Goal: Book appointment/travel/reservation

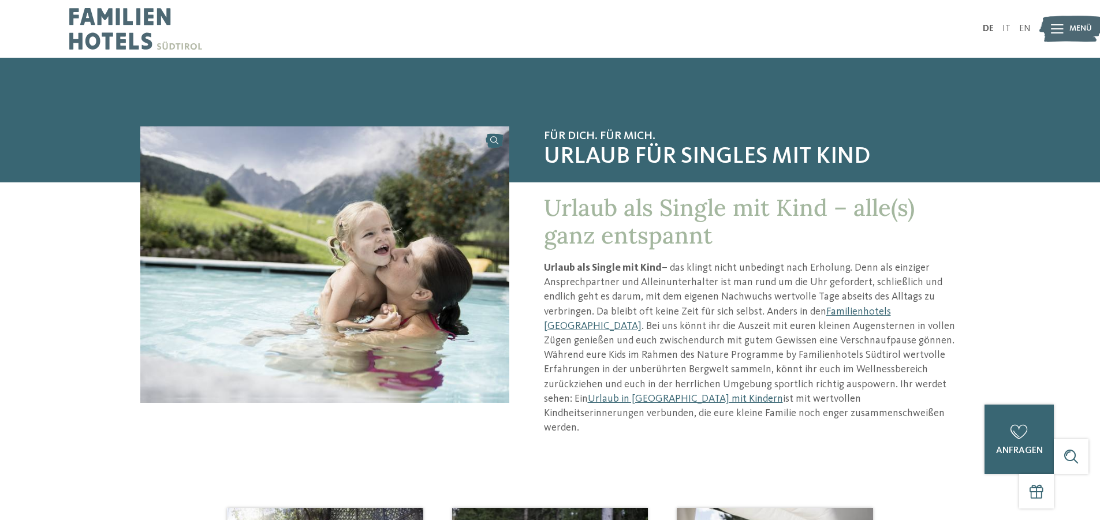
click at [423, 308] on img at bounding box center [324, 265] width 369 height 277
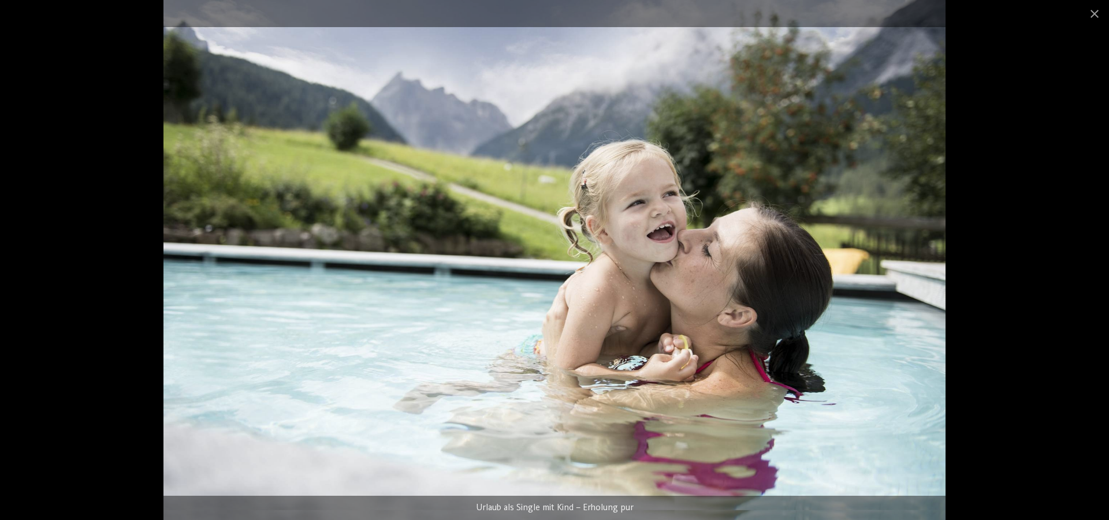
click at [916, 238] on img at bounding box center [554, 260] width 782 height 520
click at [1007, 225] on div at bounding box center [554, 260] width 1109 height 520
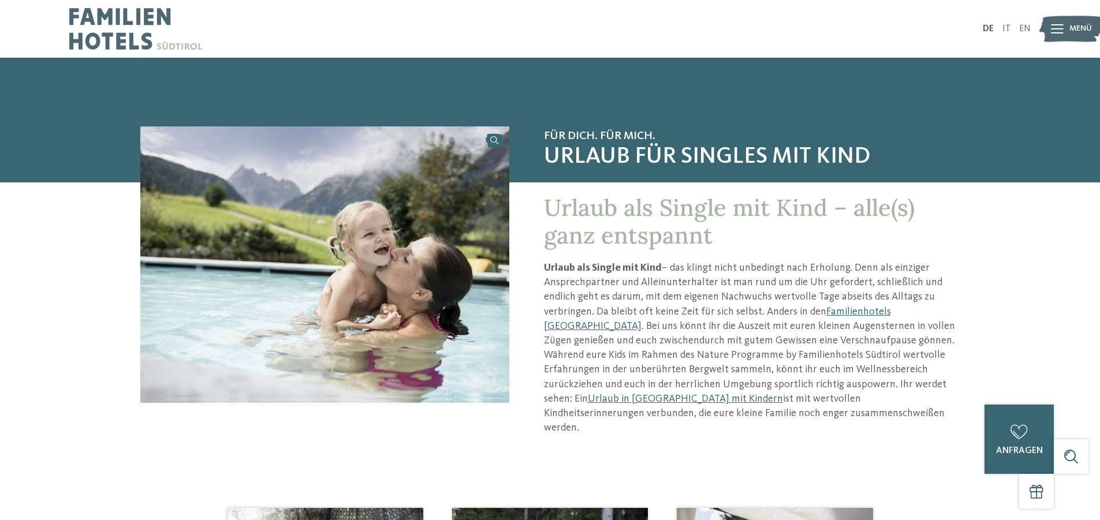
click at [616, 173] on h2 "Für dich. Für mich. Urlaub für Singles mit Kind" at bounding box center [752, 155] width 416 height 56
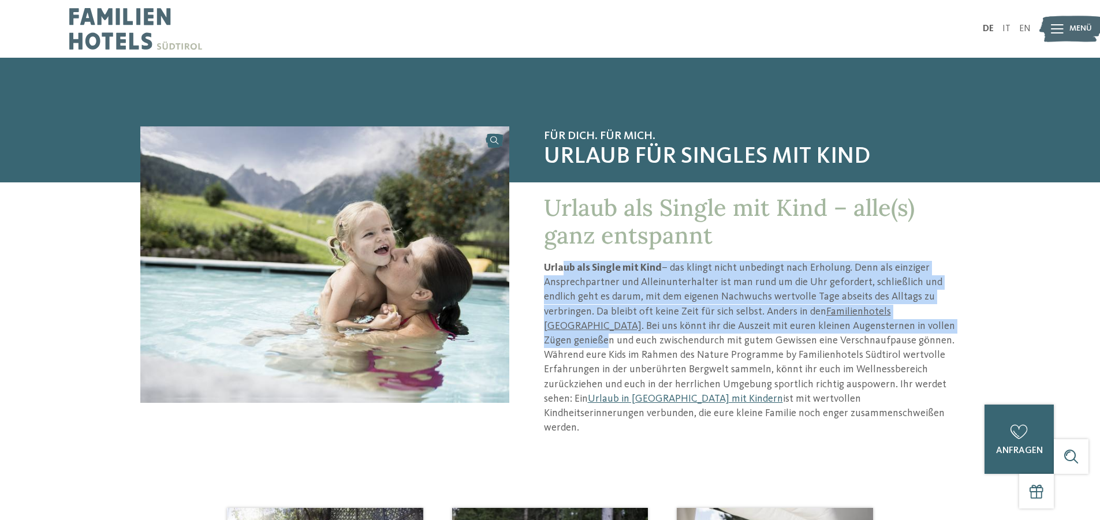
drag, startPoint x: 587, startPoint y: 267, endPoint x: 877, endPoint y: 321, distance: 294.3
click at [877, 321] on p "Urlaub als Single mit Kind – das klingt nicht unbedingt nach Erholung. Denn als…" at bounding box center [752, 348] width 416 height 174
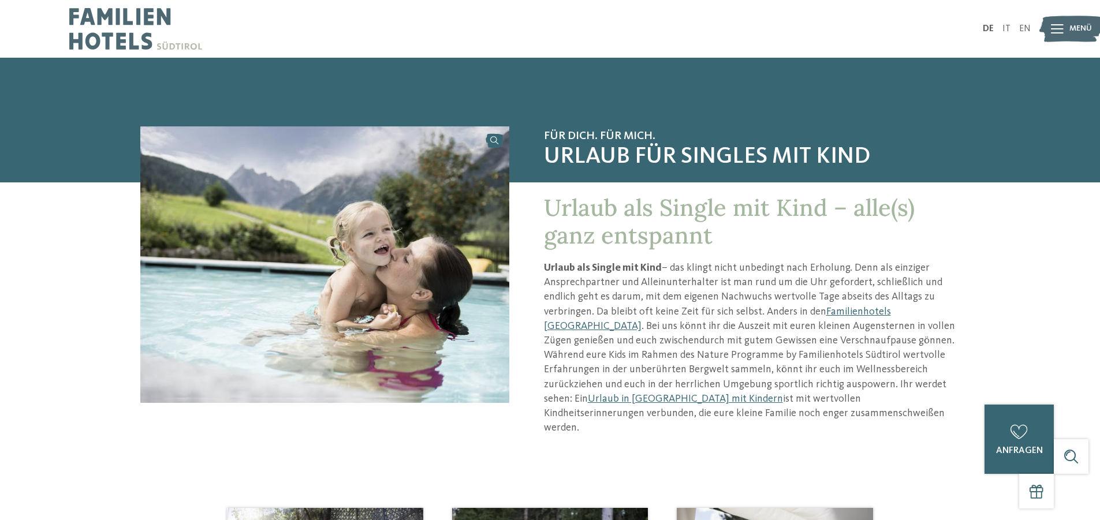
click at [987, 328] on div "Für dich. Für mich. Urlaub für Singles mit Kind Urlaub als Single mit Kind – al…" at bounding box center [550, 293] width 959 height 333
drag, startPoint x: 832, startPoint y: 269, endPoint x: 890, endPoint y: 269, distance: 57.8
click at [890, 269] on p "Urlaub als Single mit Kind – das klingt nicht unbedingt nach Erholung. Denn als…" at bounding box center [752, 348] width 416 height 174
click at [939, 270] on p "Urlaub als Single mit Kind – das klingt nicht unbedingt nach Erholung. Denn als…" at bounding box center [752, 348] width 416 height 174
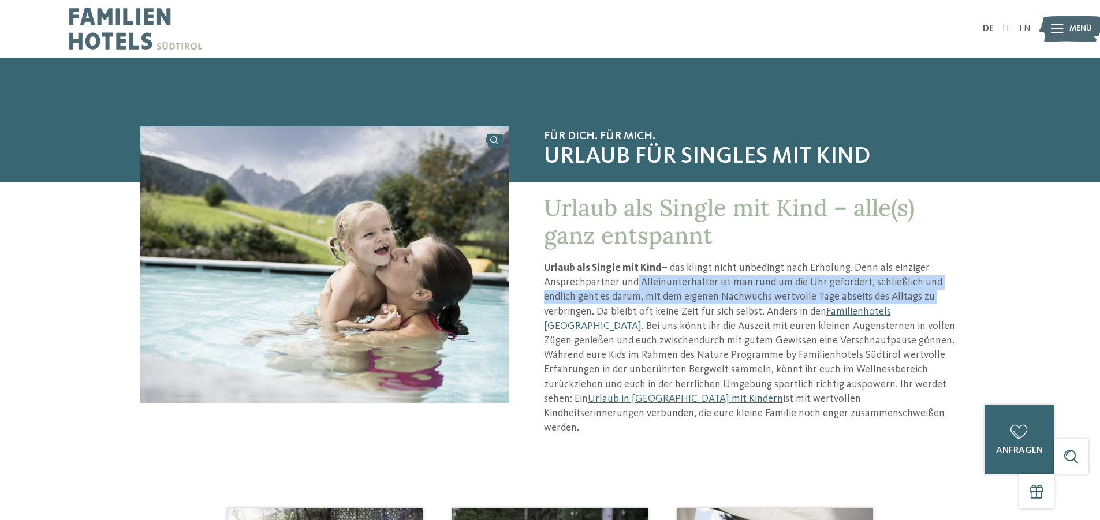
drag, startPoint x: 632, startPoint y: 285, endPoint x: 990, endPoint y: 292, distance: 358.2
click at [995, 292] on div "Für dich. Für mich. Urlaub für Singles mit Kind Urlaub als Single mit Kind – al…" at bounding box center [550, 293] width 959 height 333
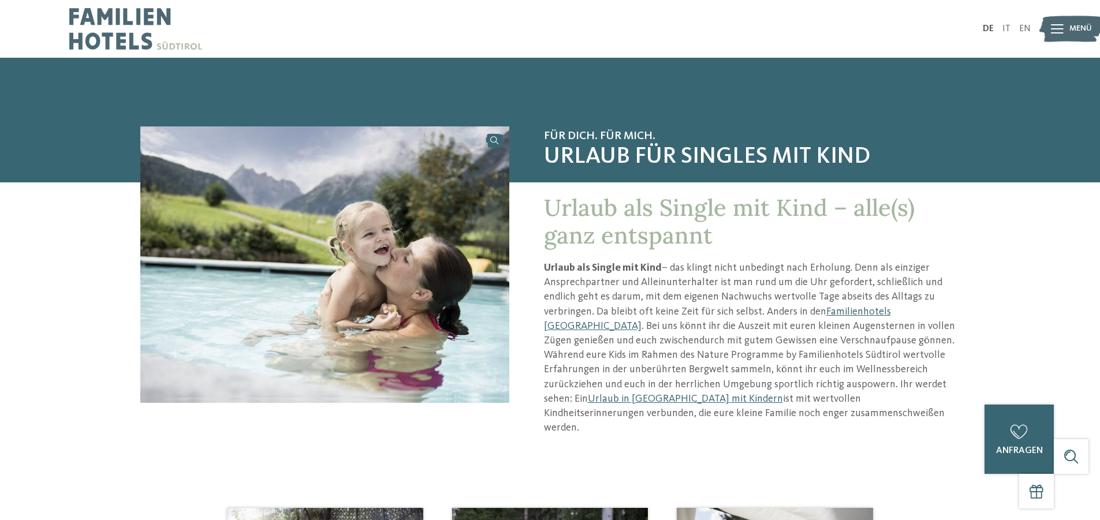
drag, startPoint x: 700, startPoint y: 311, endPoint x: 766, endPoint y: 311, distance: 66.4
click at [721, 311] on p "Urlaub als Single mit Kind – das klingt nicht unbedingt nach Erholung. Denn als…" at bounding box center [752, 348] width 416 height 174
drag, startPoint x: 773, startPoint y: 311, endPoint x: 980, endPoint y: 315, distance: 206.8
click at [980, 315] on div "Für dich. Für mich. Urlaub für Singles mit Kind Urlaub als Single mit Kind – al…" at bounding box center [550, 293] width 959 height 333
click at [862, 318] on p "Urlaub als Single mit Kind – das klingt nicht unbedingt nach Erholung. Denn als…" at bounding box center [752, 348] width 416 height 174
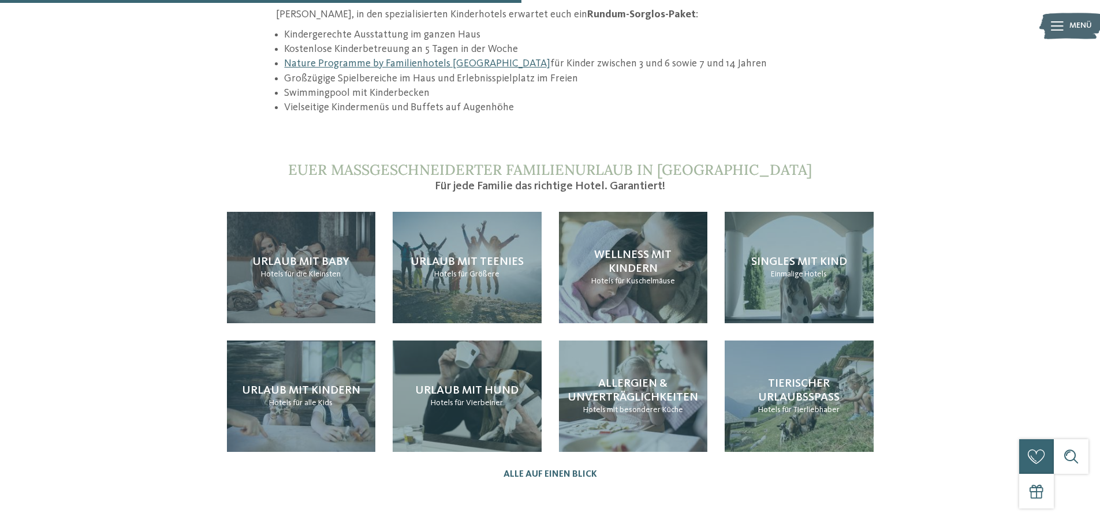
scroll to position [1098, 0]
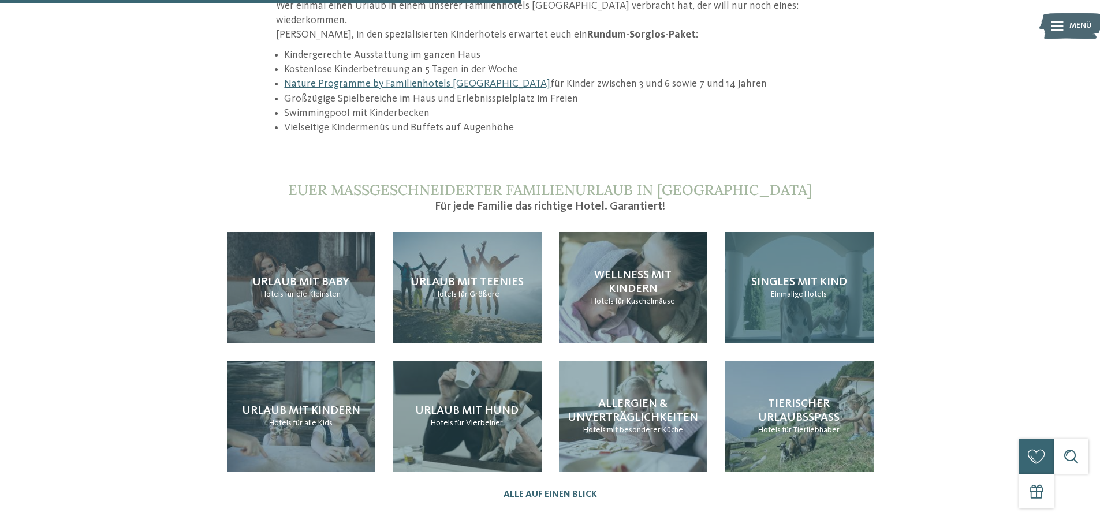
click at [854, 289] on div "Singles mit Kind Einmalige Hotels" at bounding box center [799, 287] width 149 height 111
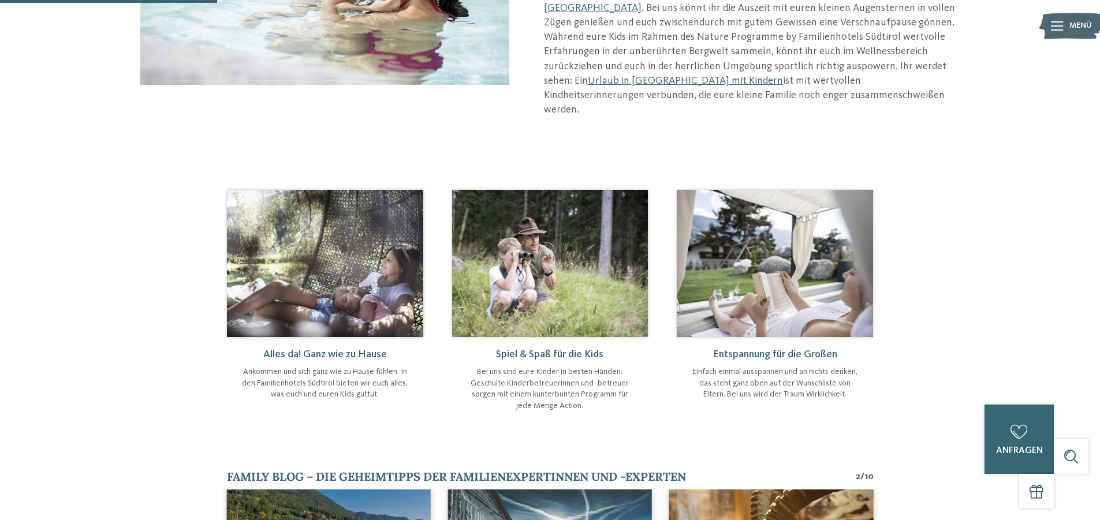
scroll to position [462, 0]
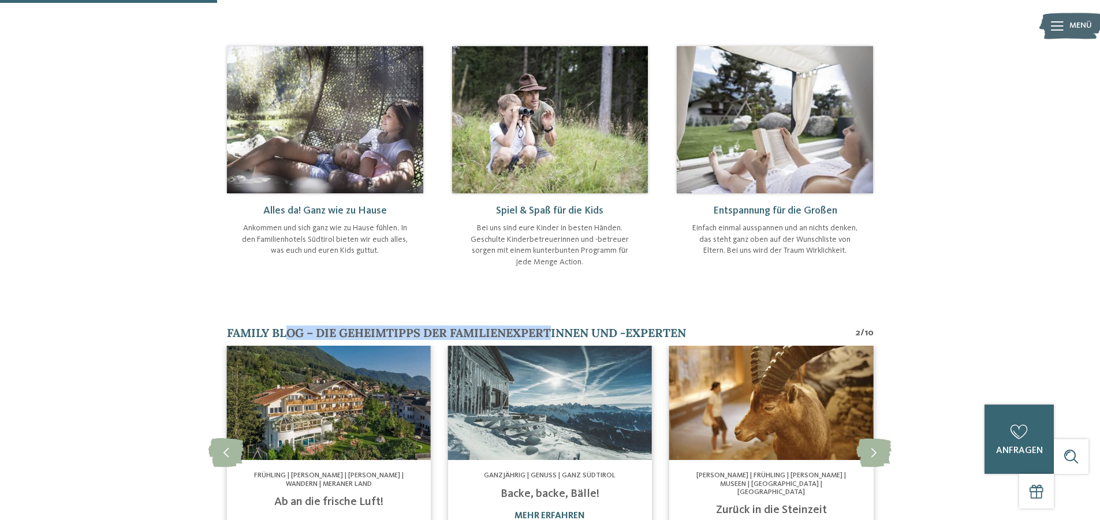
drag, startPoint x: 302, startPoint y: 323, endPoint x: 633, endPoint y: 323, distance: 331.0
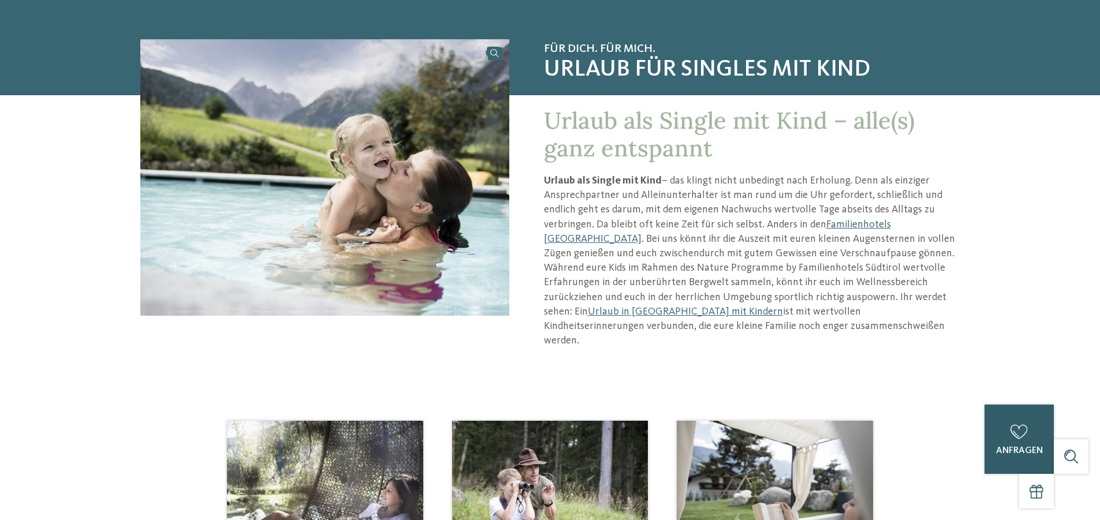
scroll to position [0, 0]
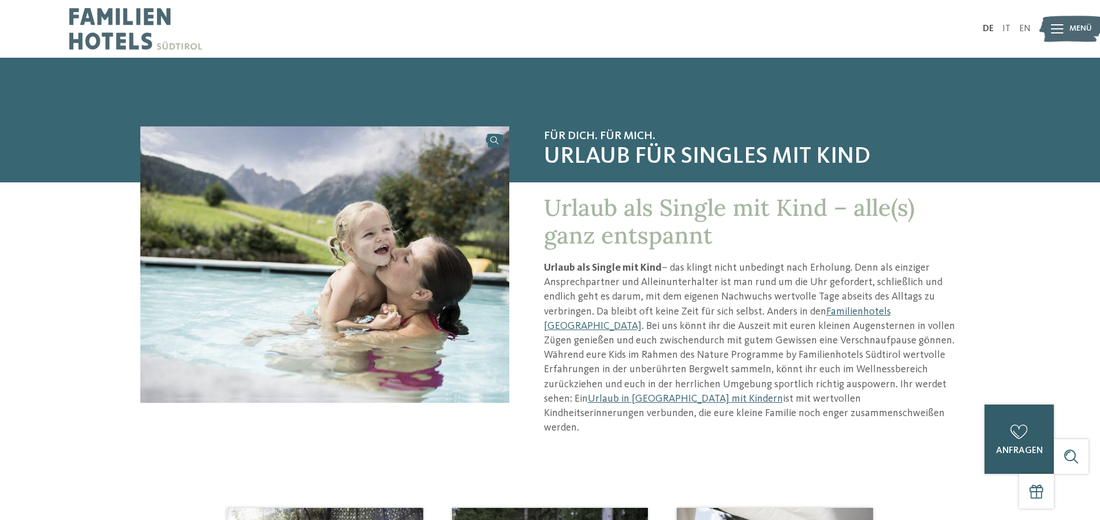
click at [1011, 429] on icon at bounding box center [1019, 432] width 17 height 14
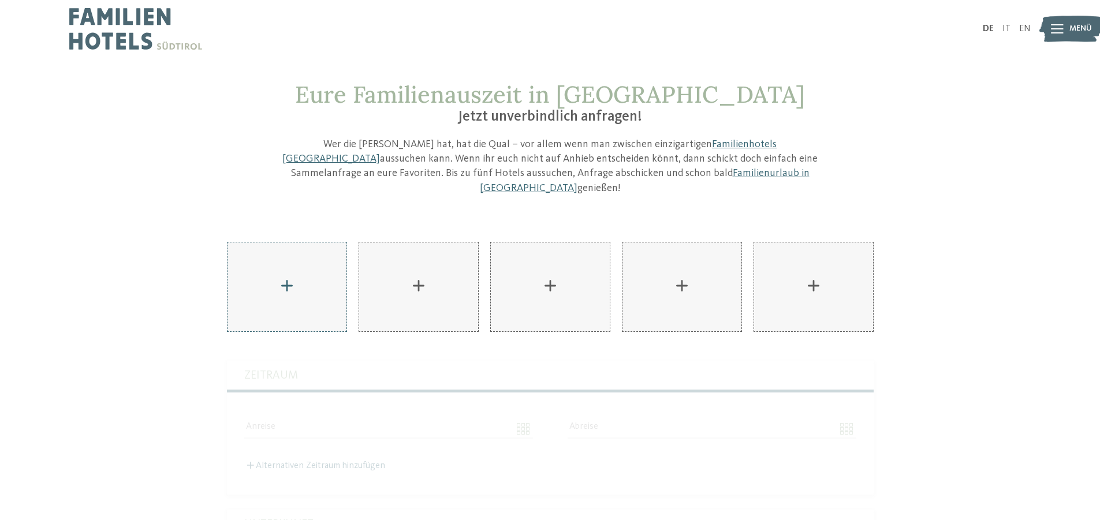
click at [314, 274] on div "AKI Family Resort PLOSE hinzufügen" at bounding box center [287, 287] width 119 height 89
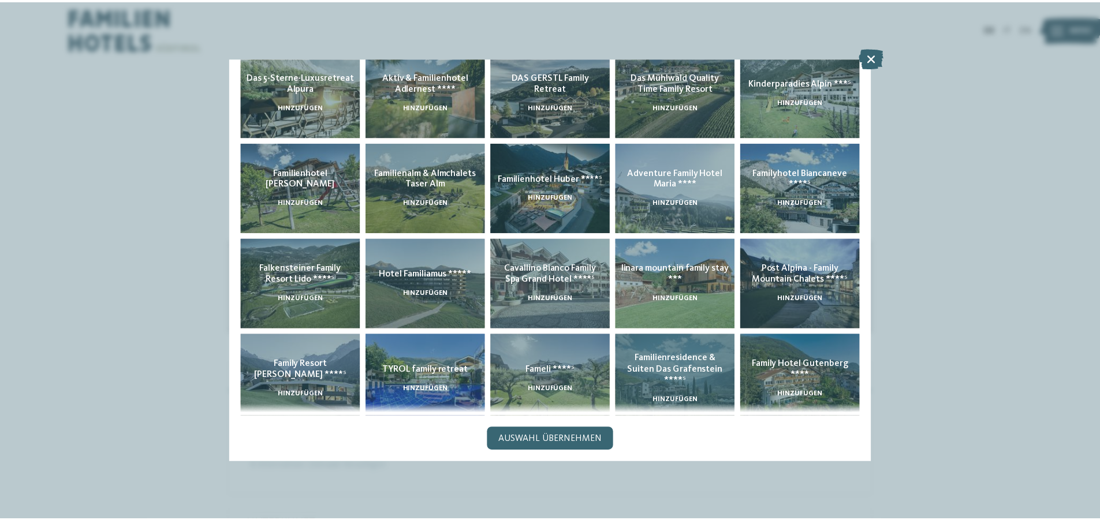
scroll to position [235, 0]
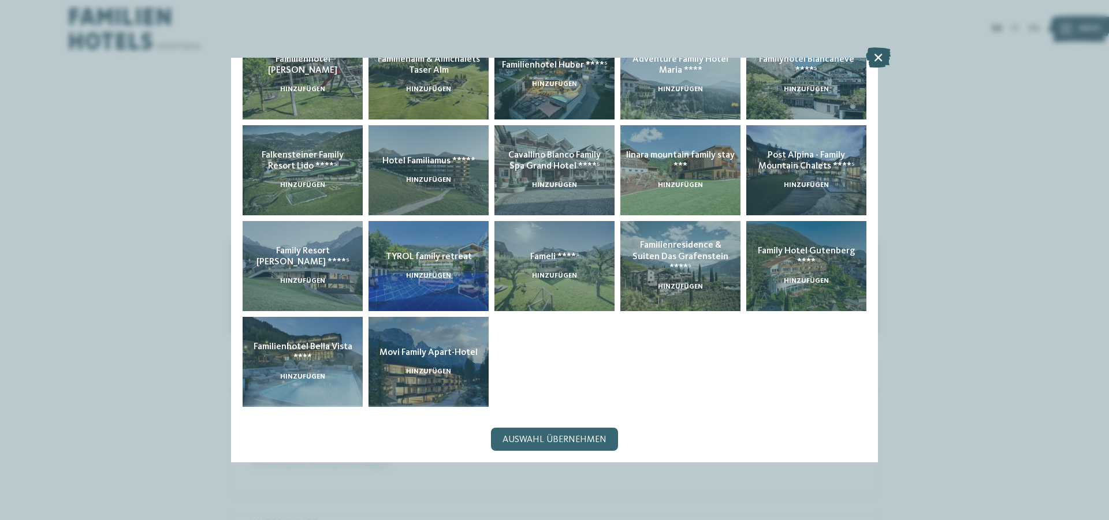
click at [876, 58] on icon at bounding box center [878, 57] width 25 height 20
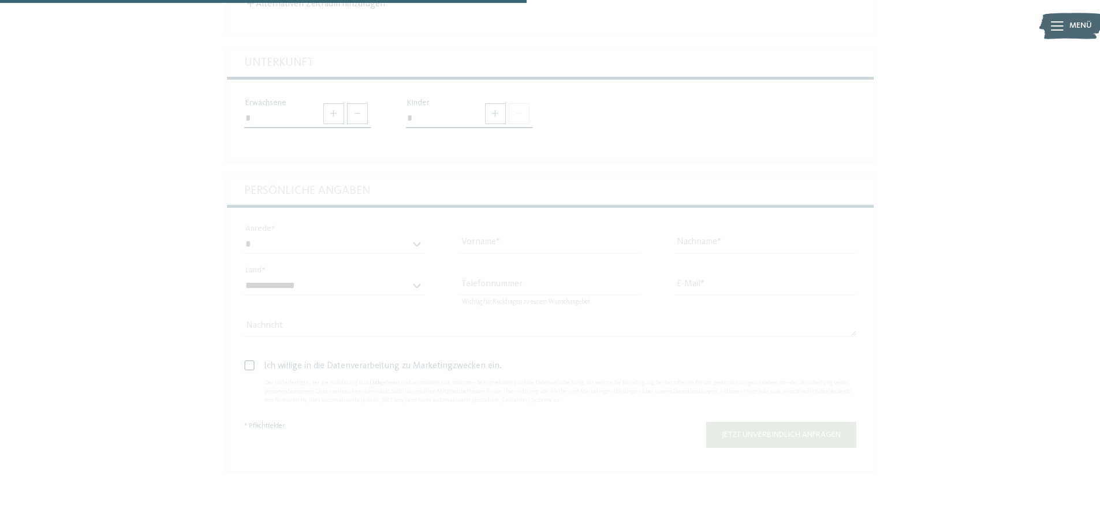
scroll to position [924, 0]
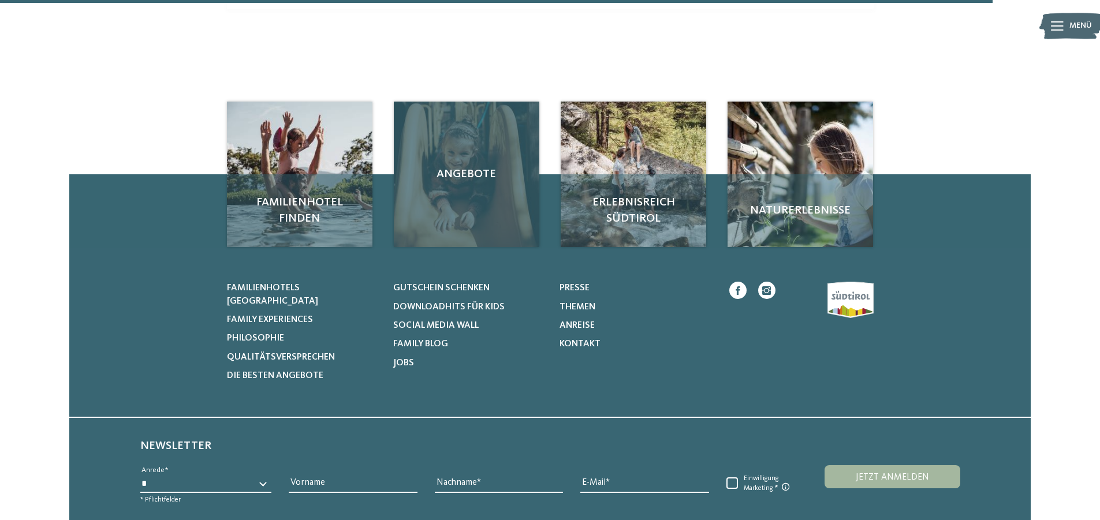
click at [495, 166] on span "Angebote" at bounding box center [467, 174] width 122 height 16
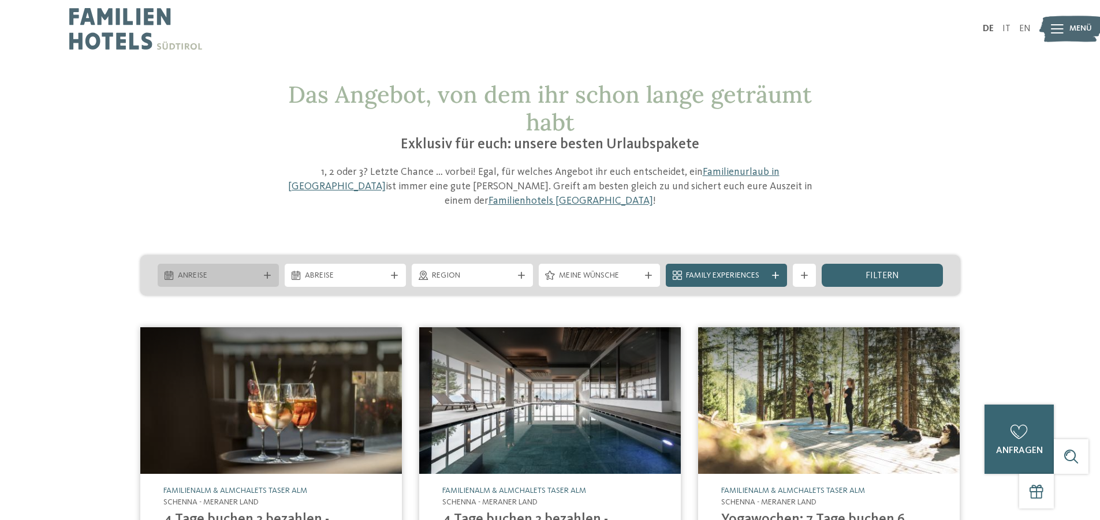
click at [269, 272] on icon at bounding box center [267, 275] width 7 height 7
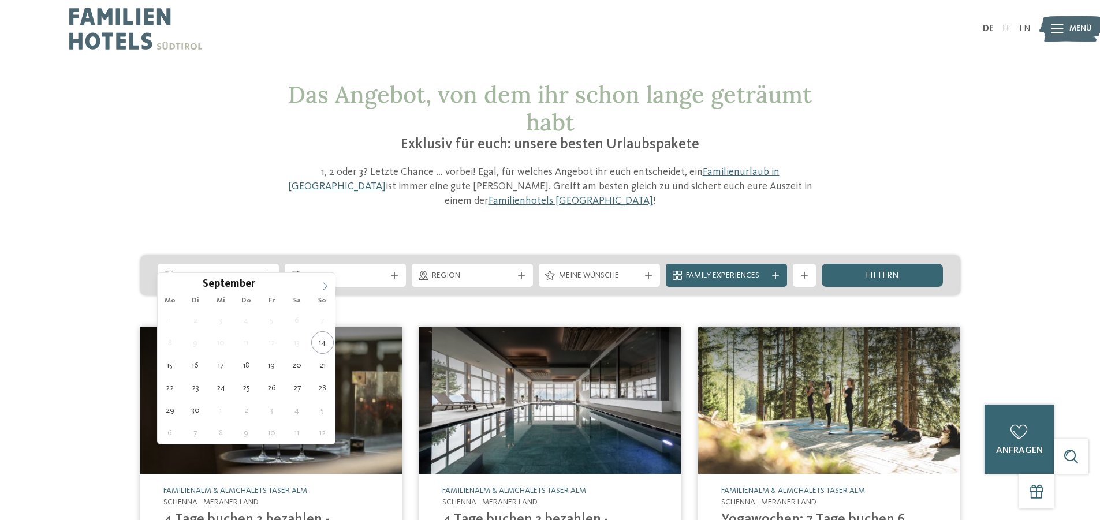
click at [325, 281] on span at bounding box center [325, 283] width 20 height 20
click at [326, 281] on span at bounding box center [325, 283] width 20 height 20
type div "06.12.2025"
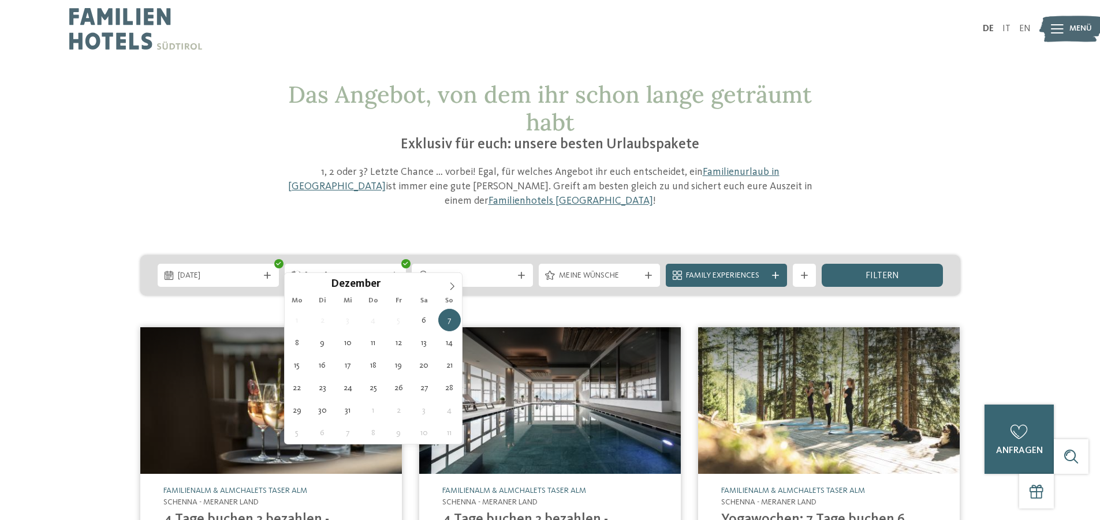
type div "09.12.2025"
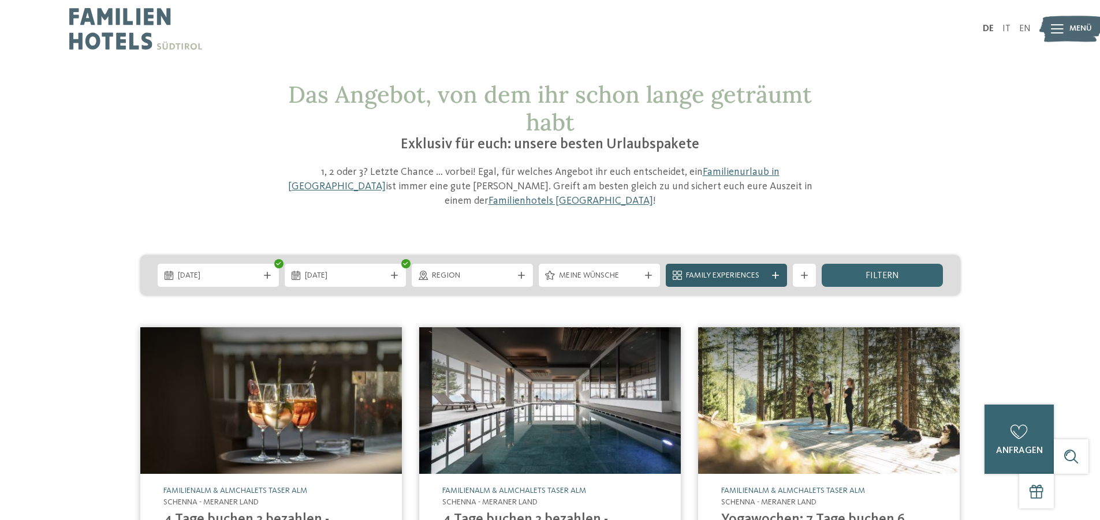
click at [743, 270] on span "Family Experiences" at bounding box center [726, 276] width 81 height 12
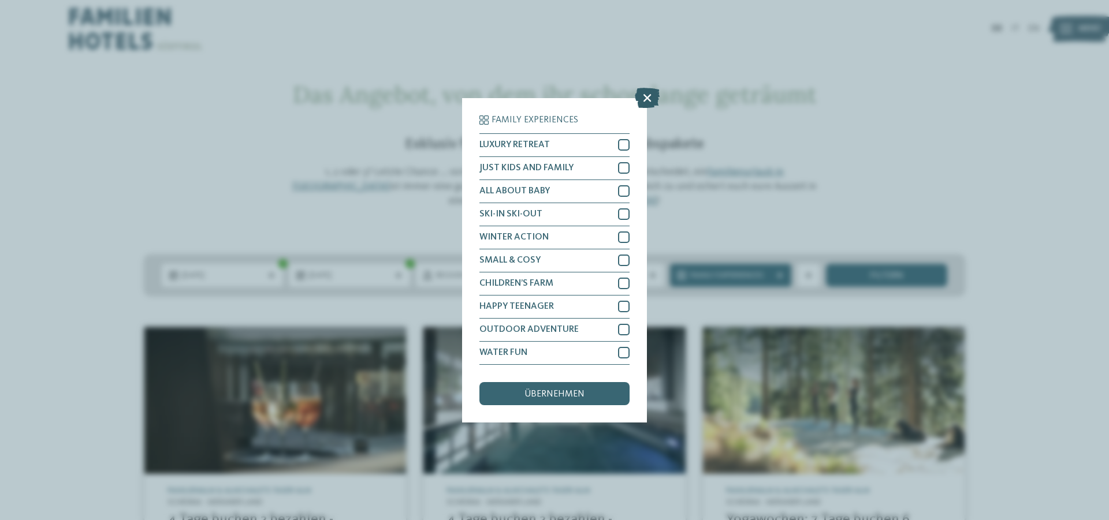
click at [646, 97] on icon at bounding box center [647, 97] width 25 height 20
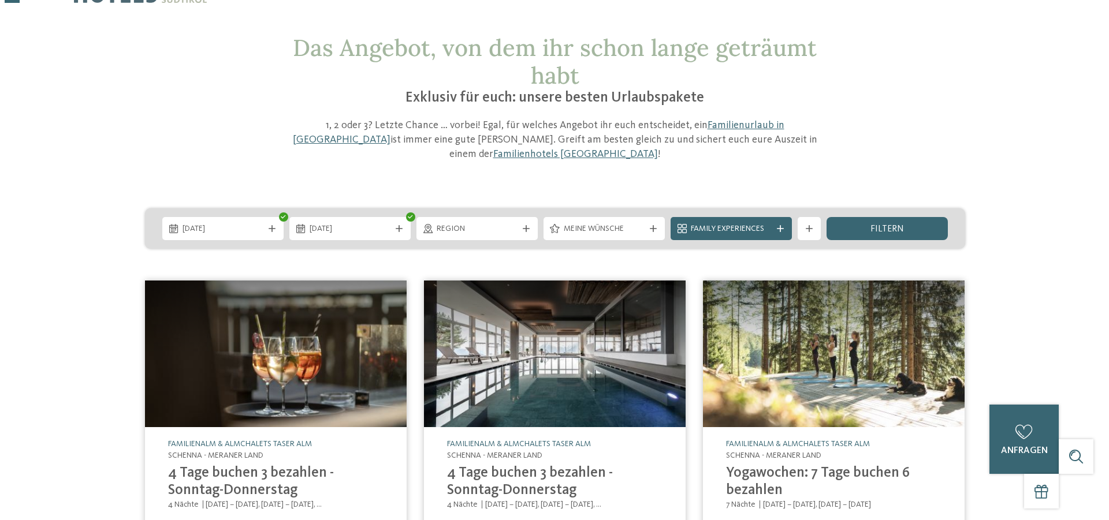
scroll to position [58, 0]
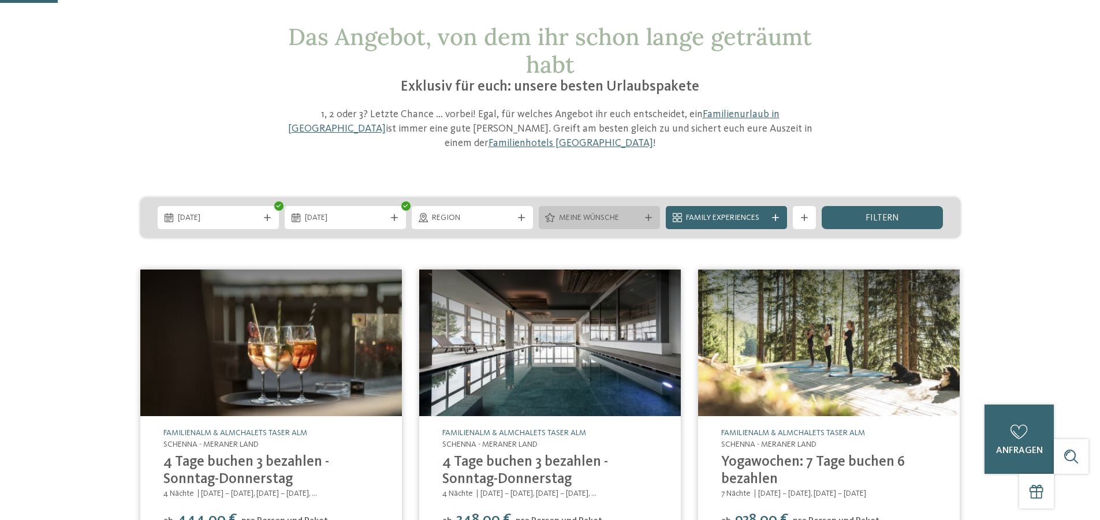
click at [611, 213] on span "Meine Wünsche" at bounding box center [599, 219] width 81 height 12
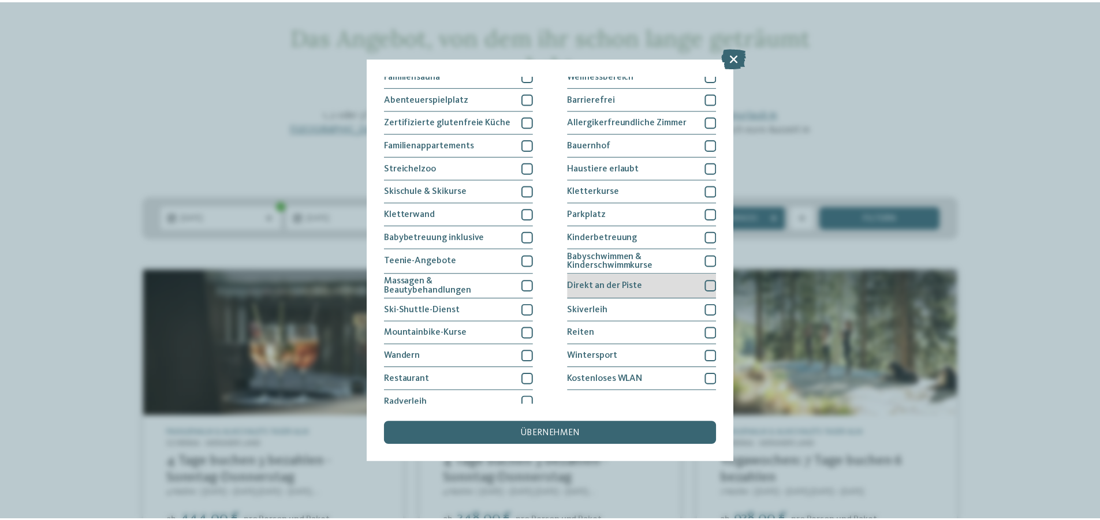
scroll to position [85, 0]
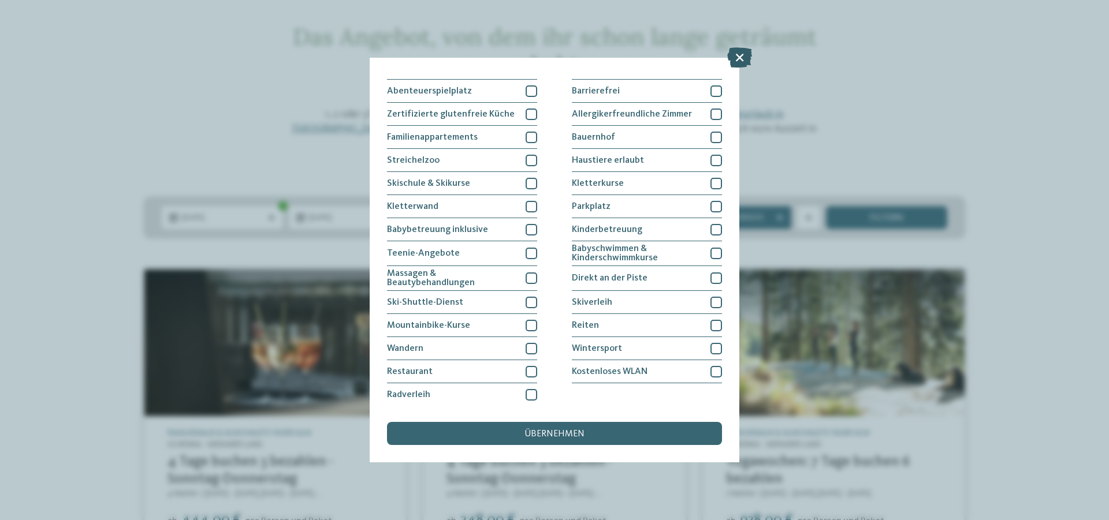
click at [747, 52] on icon at bounding box center [739, 57] width 25 height 20
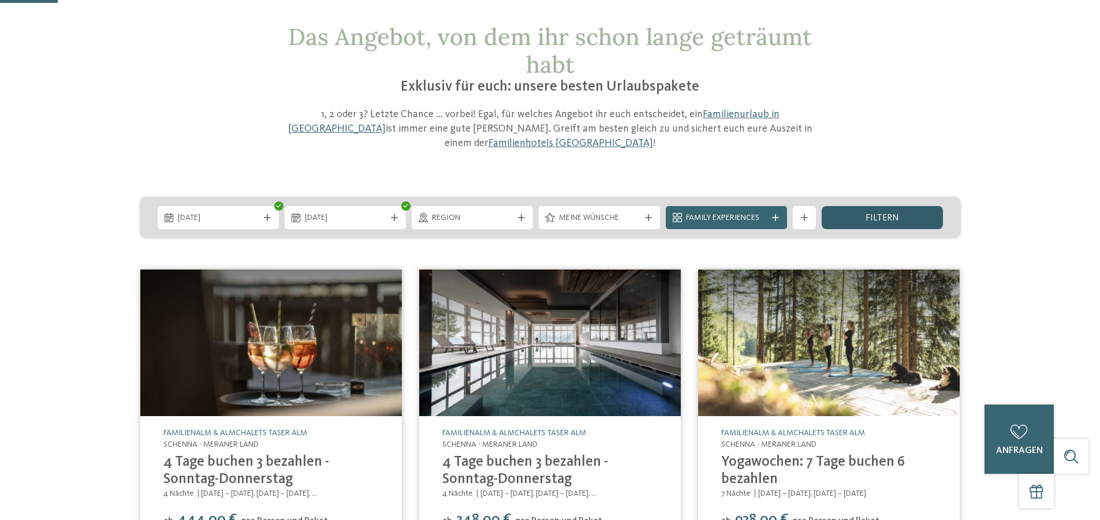
click at [867, 214] on span "filtern" at bounding box center [883, 218] width 34 height 9
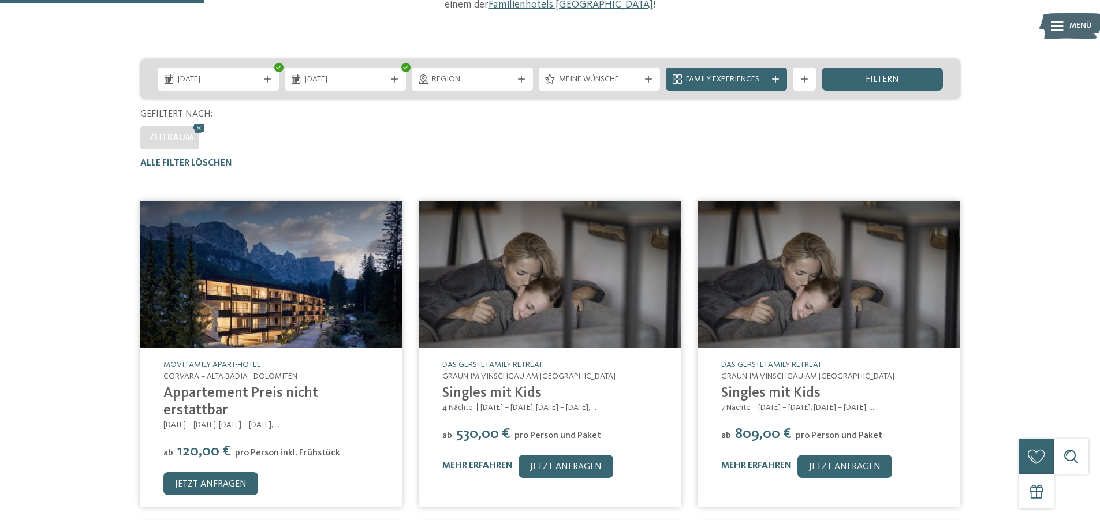
scroll to position [137, 0]
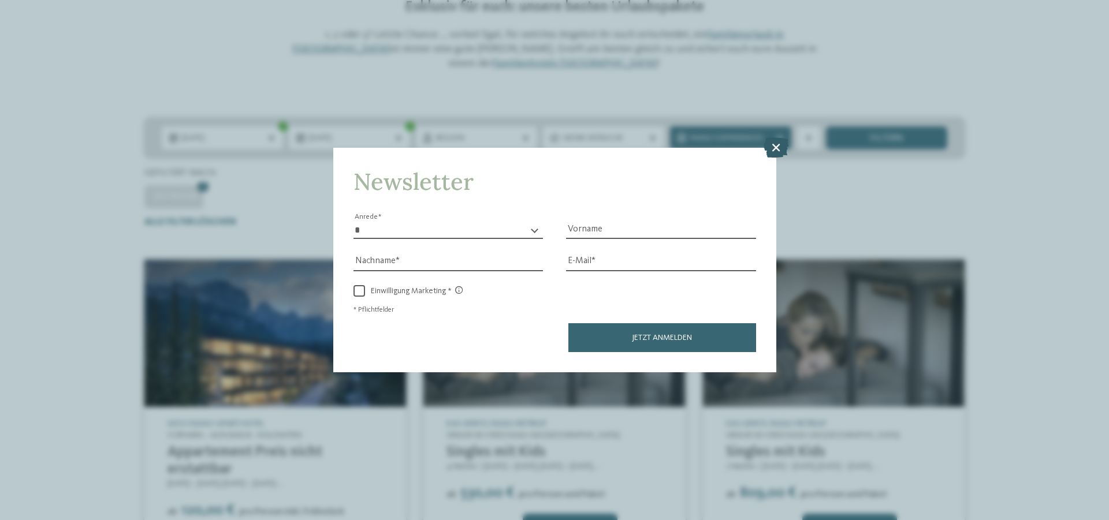
click at [776, 145] on icon at bounding box center [776, 147] width 25 height 20
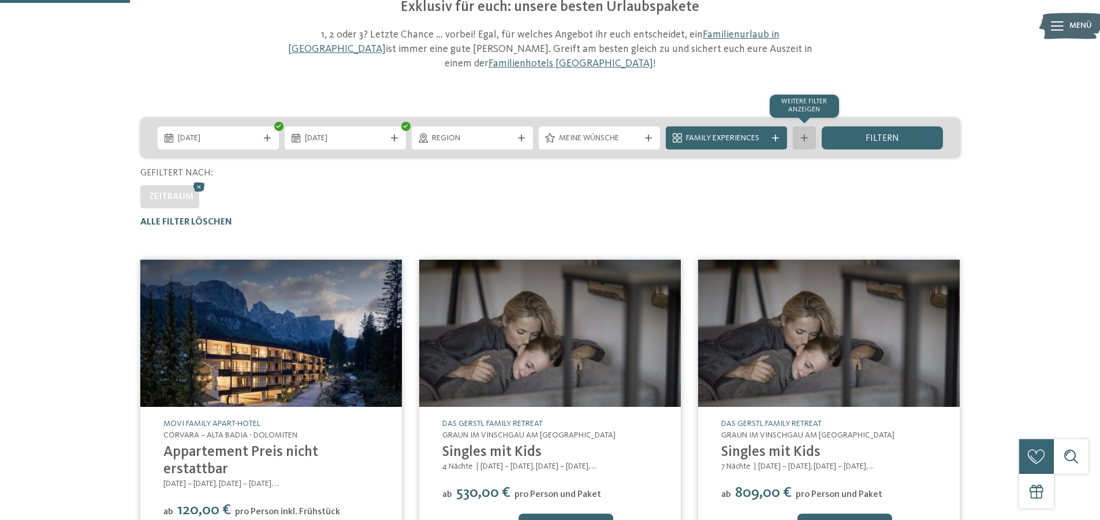
click at [799, 135] on div at bounding box center [805, 138] width 12 height 7
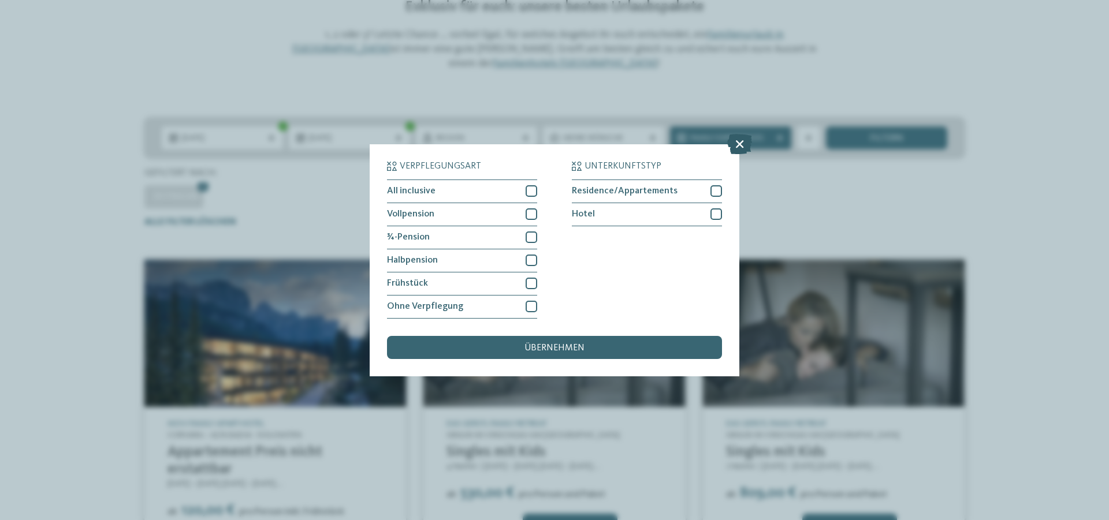
click at [745, 136] on icon at bounding box center [739, 143] width 25 height 20
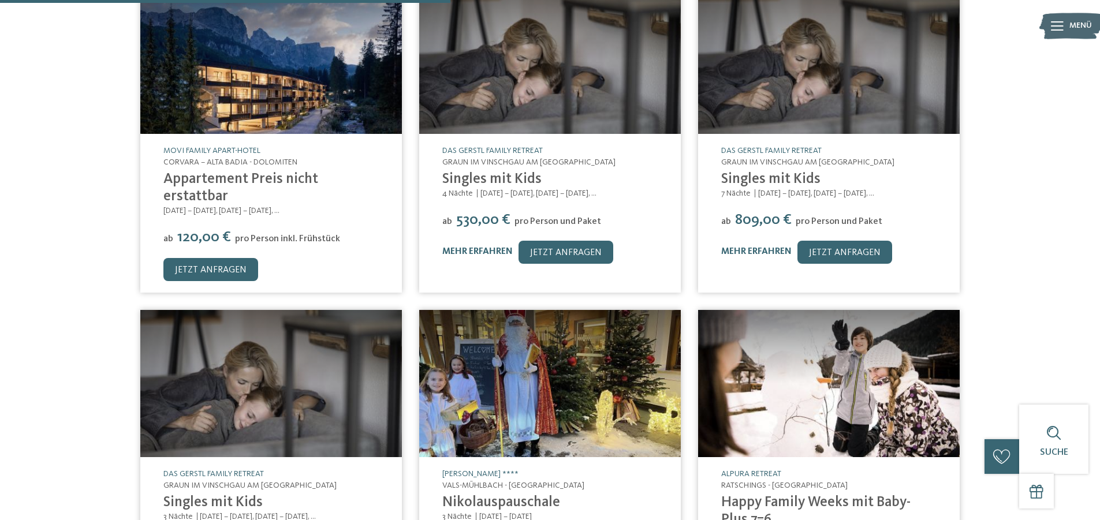
scroll to position [484, 0]
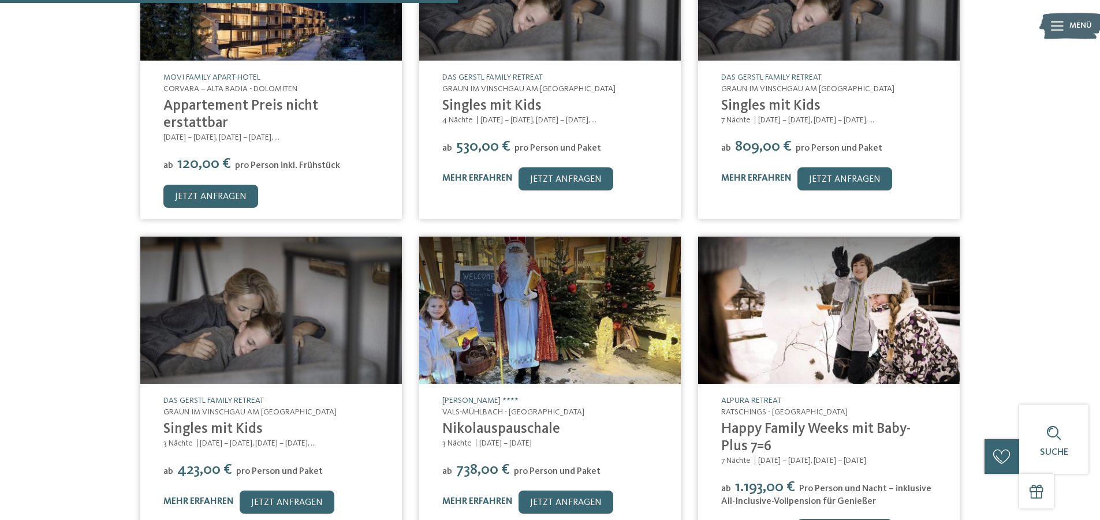
click at [221, 418] on div "DAS GERSTL Family Retreat Graun im Vinschgau am Reschensee - Vinschgau Singles …" at bounding box center [271, 455] width 262 height 142
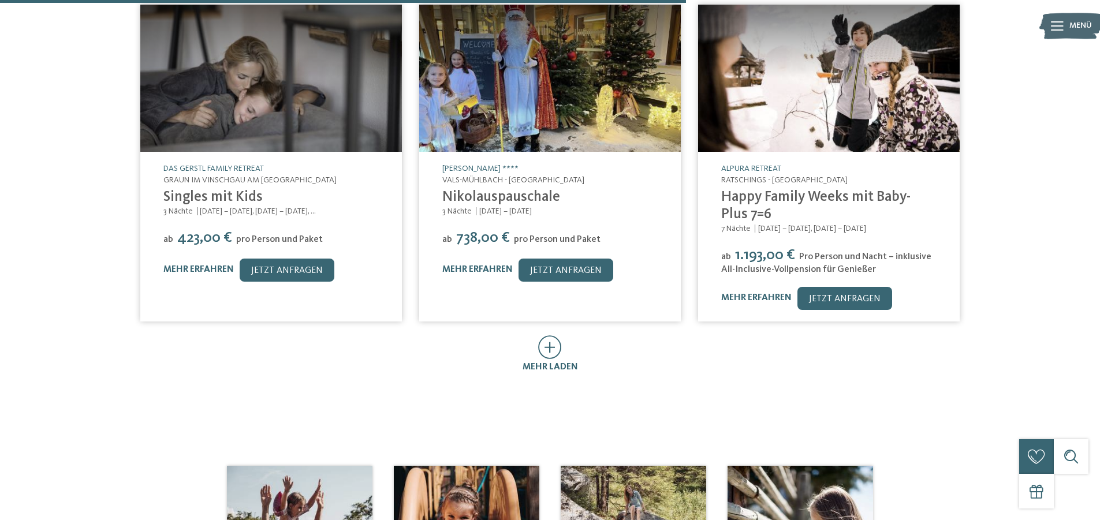
scroll to position [715, 0]
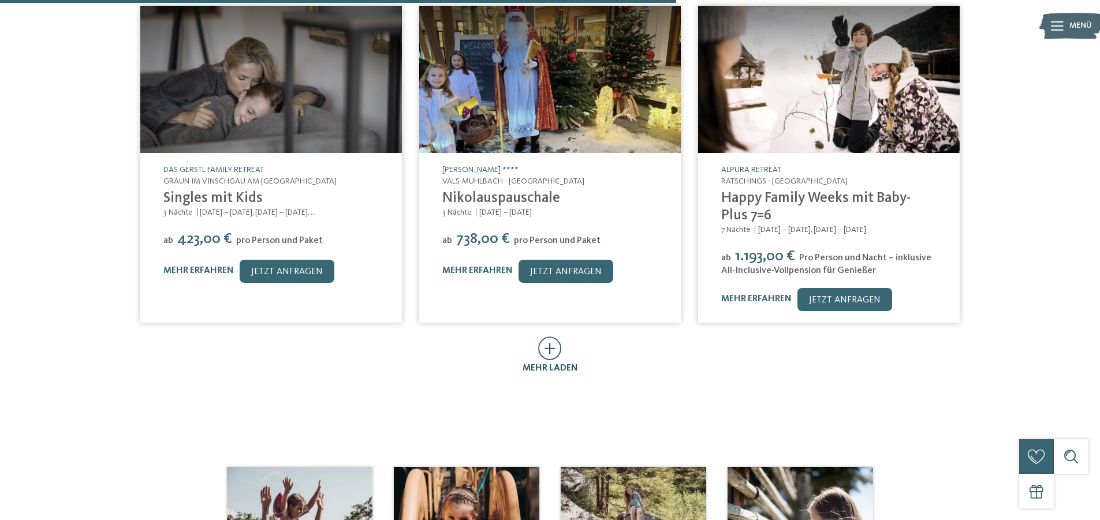
click at [551, 337] on icon at bounding box center [550, 349] width 24 height 24
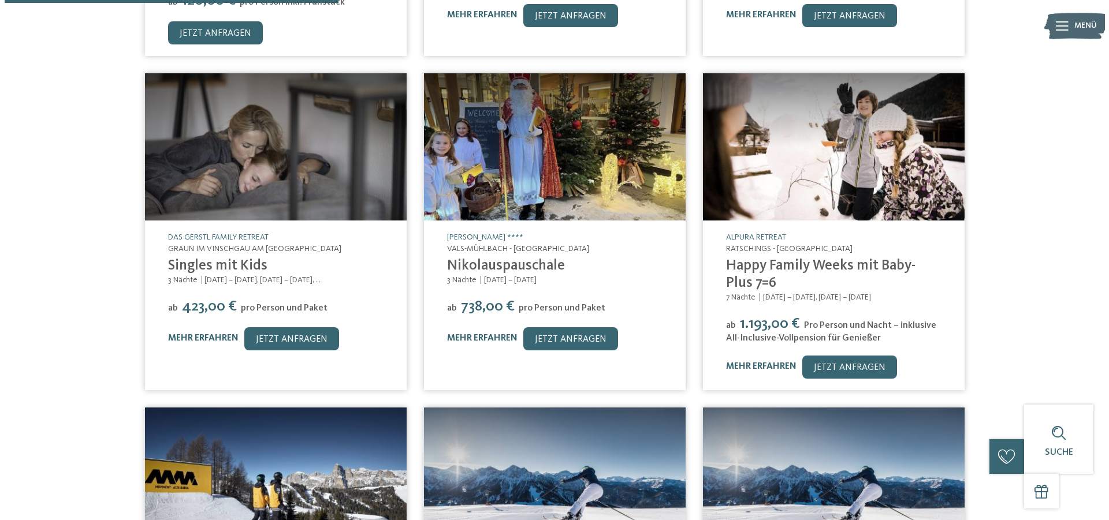
scroll to position [542, 0]
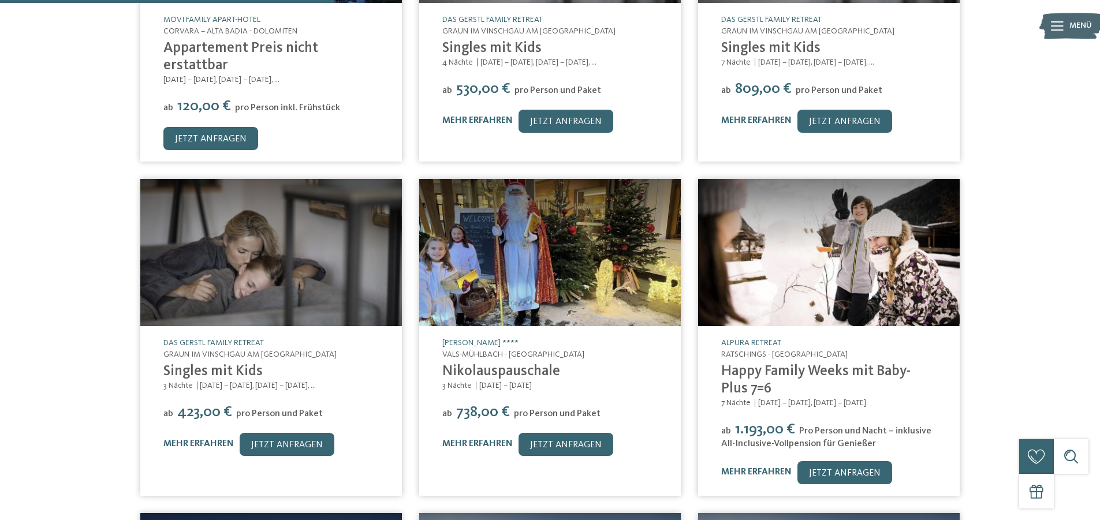
click at [262, 232] on img at bounding box center [271, 252] width 262 height 147
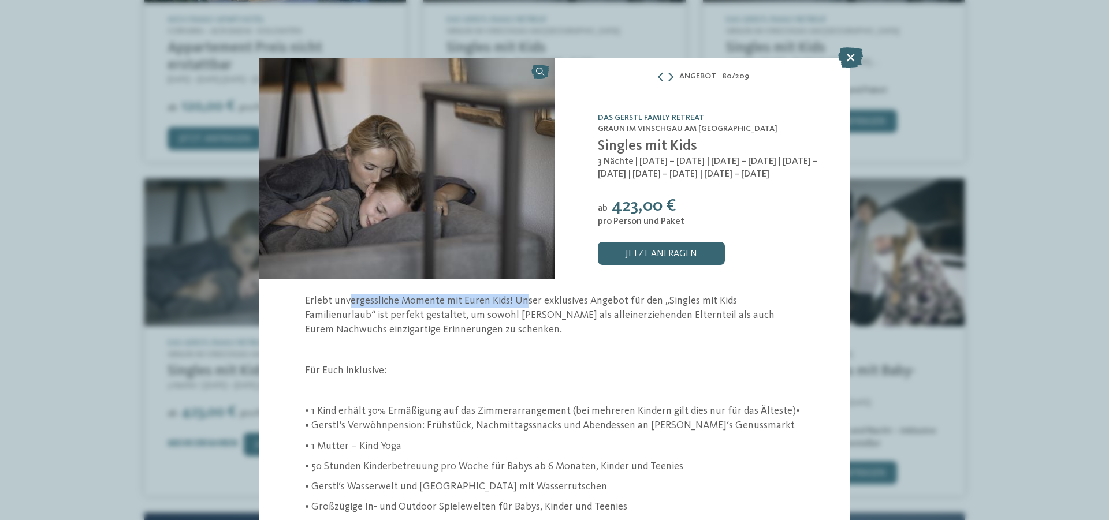
drag, startPoint x: 347, startPoint y: 294, endPoint x: 523, endPoint y: 303, distance: 177.0
click at [523, 303] on p "Erlebt unvergessliche Momente mit Euren Kids! Unser exklusives Angebot für den …" at bounding box center [554, 316] width 499 height 44
click at [528, 333] on p "Erlebt unvergessliche Momente mit Euren Kids! Unser exklusives Angebot für den …" at bounding box center [554, 316] width 499 height 44
drag, startPoint x: 716, startPoint y: 299, endPoint x: 778, endPoint y: 304, distance: 62.0
click at [778, 304] on p "Erlebt unvergessliche Momente mit Euren Kids! Unser exklusives Angebot für den …" at bounding box center [554, 316] width 499 height 44
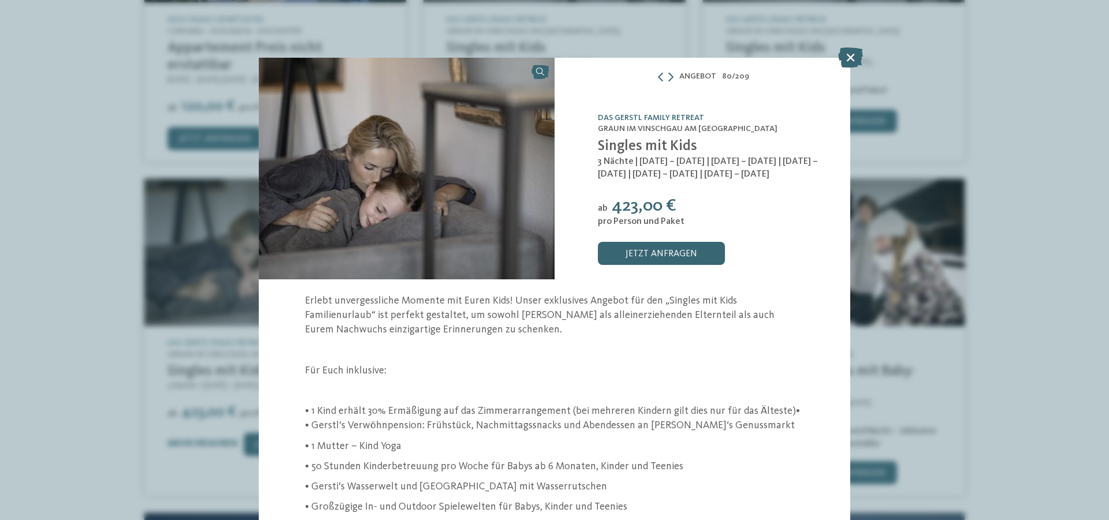
click at [753, 318] on p "Erlebt unvergessliche Momente mit Euren Kids! Unser exklusives Angebot für den …" at bounding box center [554, 316] width 499 height 44
drag, startPoint x: 338, startPoint y: 367, endPoint x: 435, endPoint y: 377, distance: 97.0
click at [435, 377] on div "Erlebt unvergessliche Momente mit Euren Kids! Unser exklusives Angebot für den …" at bounding box center [554, 493] width 499 height 398
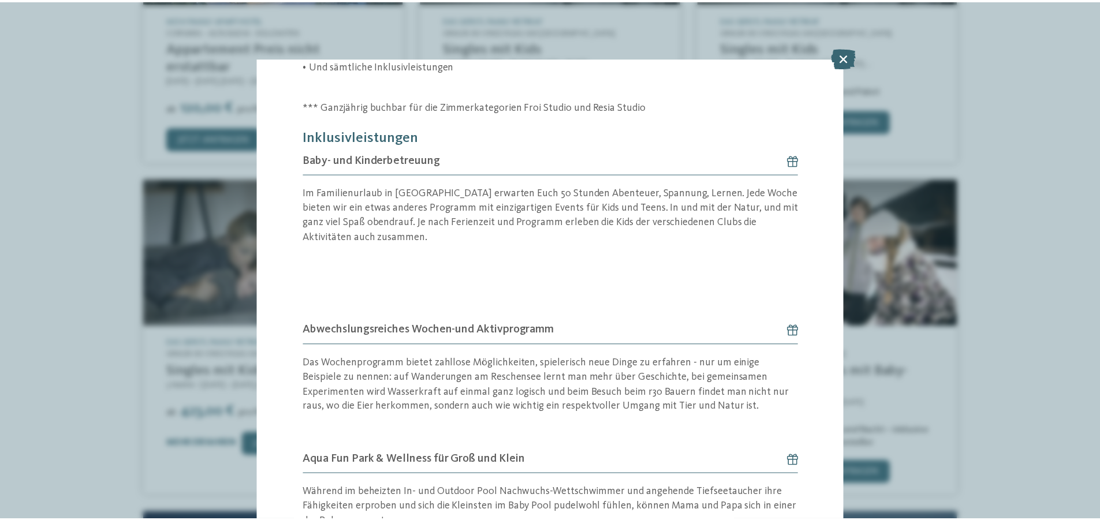
scroll to position [776, 0]
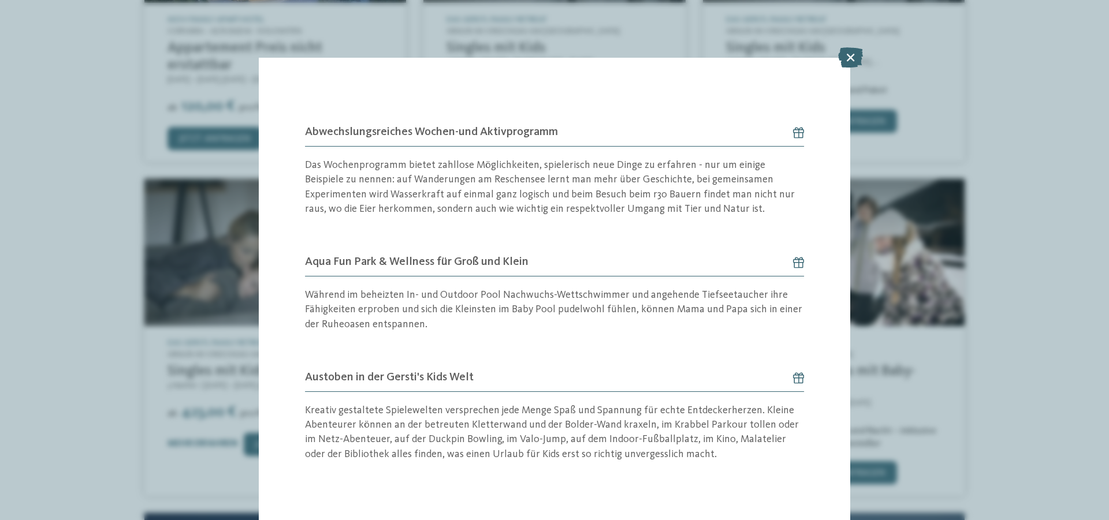
click at [851, 56] on icon at bounding box center [850, 57] width 25 height 20
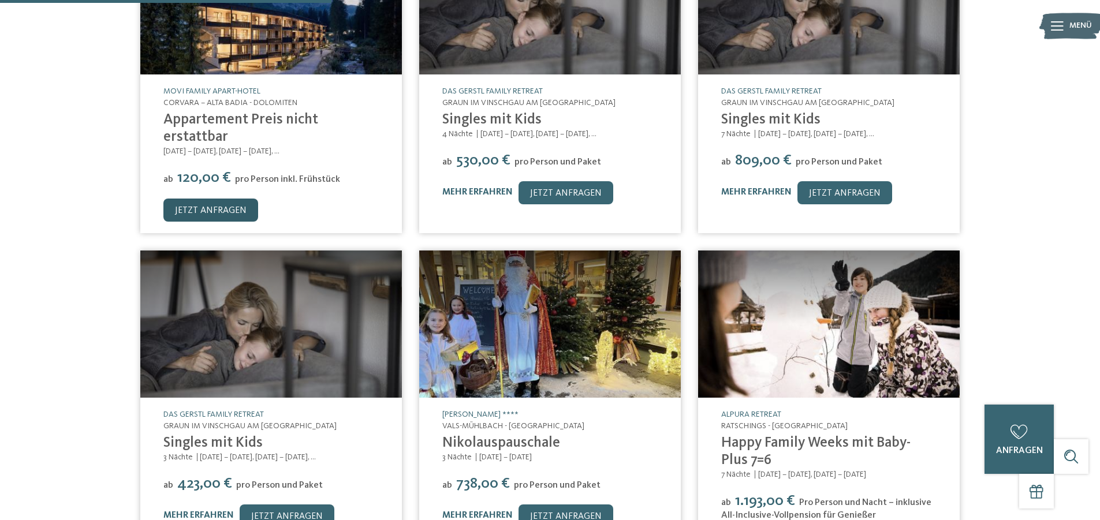
scroll to position [369, 0]
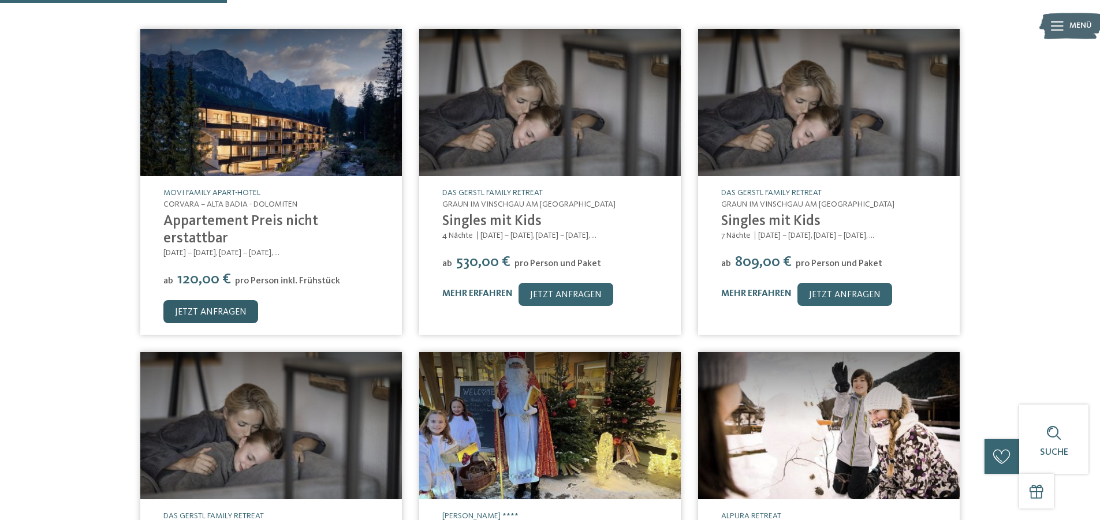
click at [212, 300] on link "jetzt anfragen" at bounding box center [210, 311] width 95 height 23
click at [213, 122] on img at bounding box center [271, 102] width 262 height 147
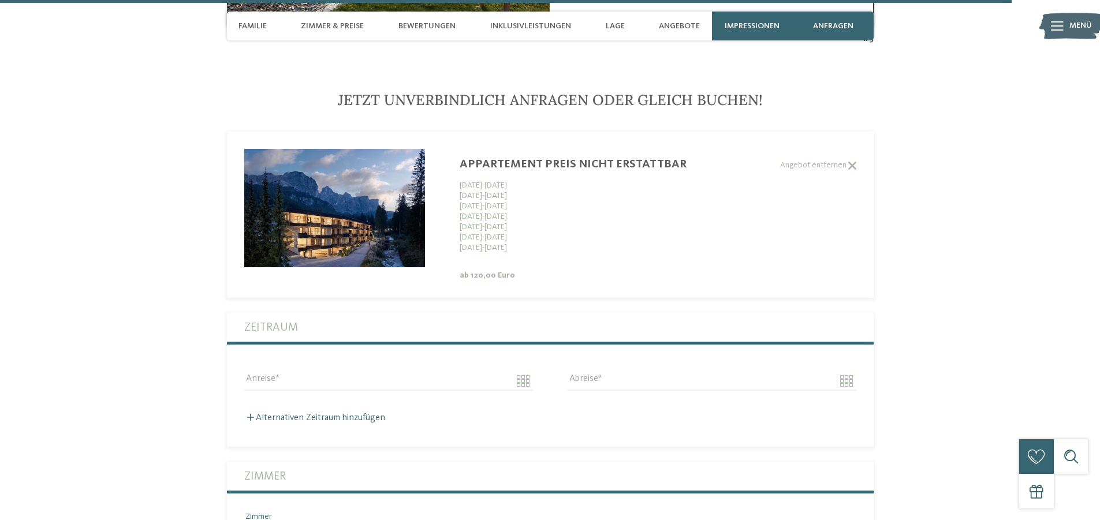
click at [373, 149] on img at bounding box center [334, 208] width 181 height 118
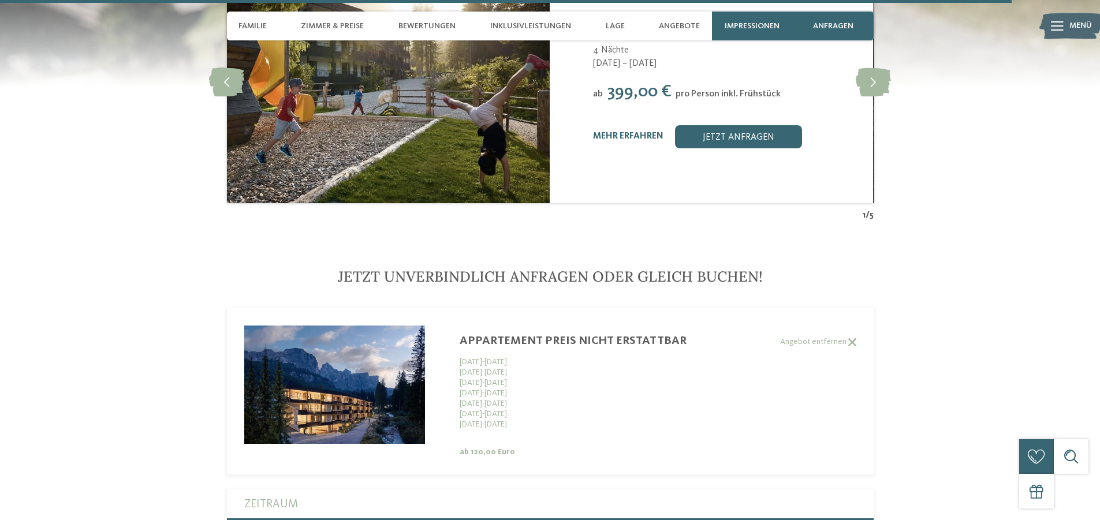
scroll to position [2740, 0]
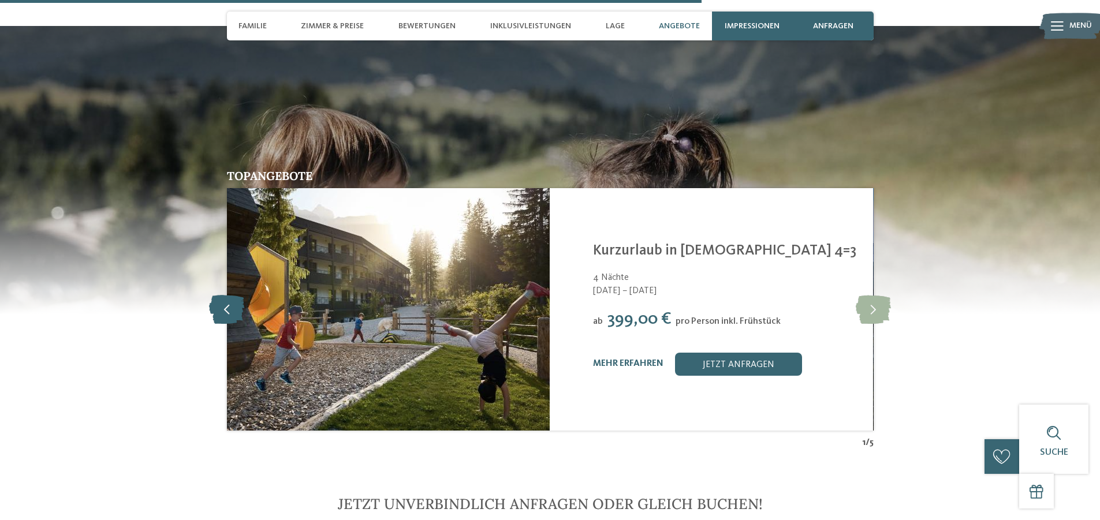
click at [227, 295] on icon at bounding box center [226, 309] width 35 height 29
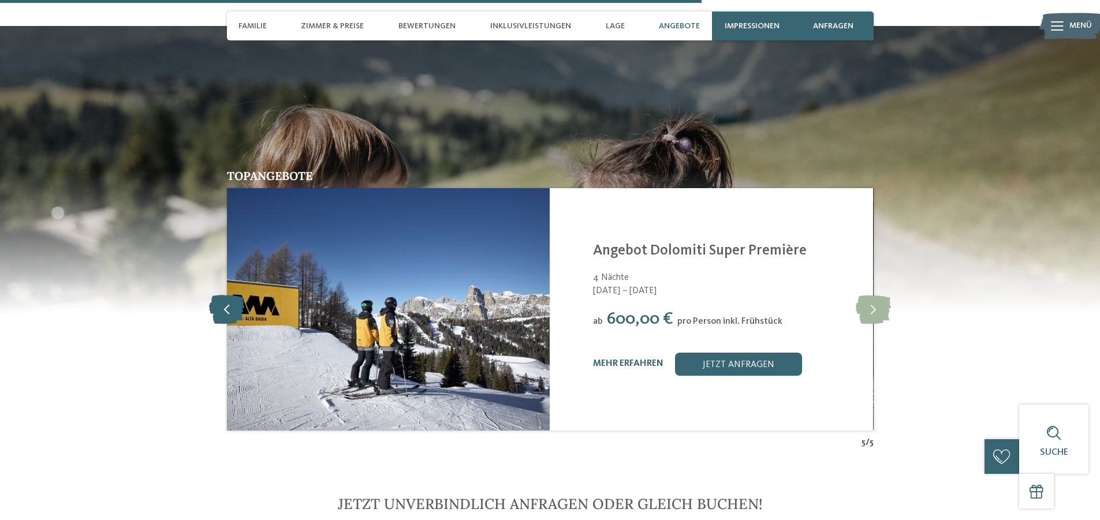
click at [224, 295] on icon at bounding box center [226, 309] width 35 height 29
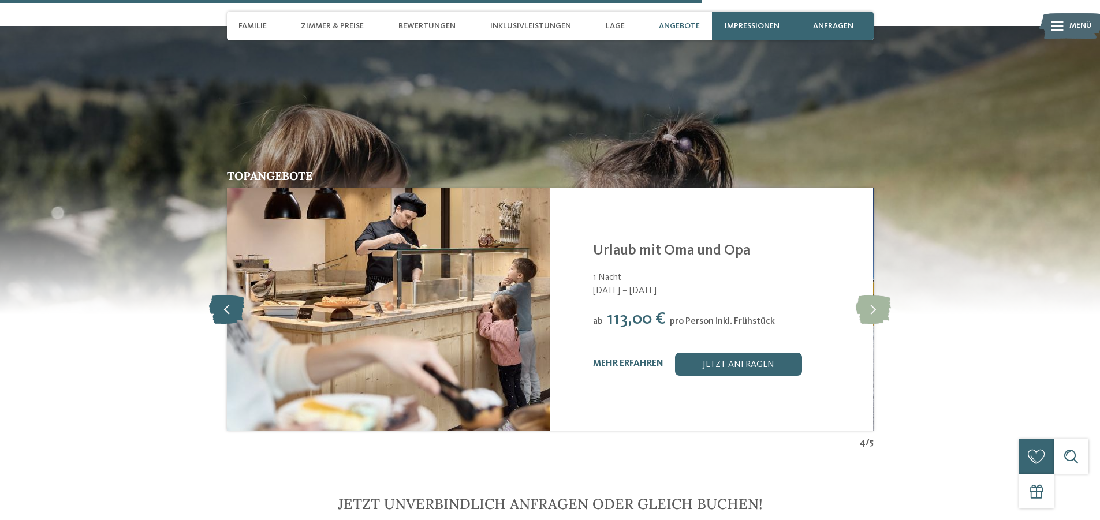
click at [224, 295] on icon at bounding box center [226, 309] width 35 height 29
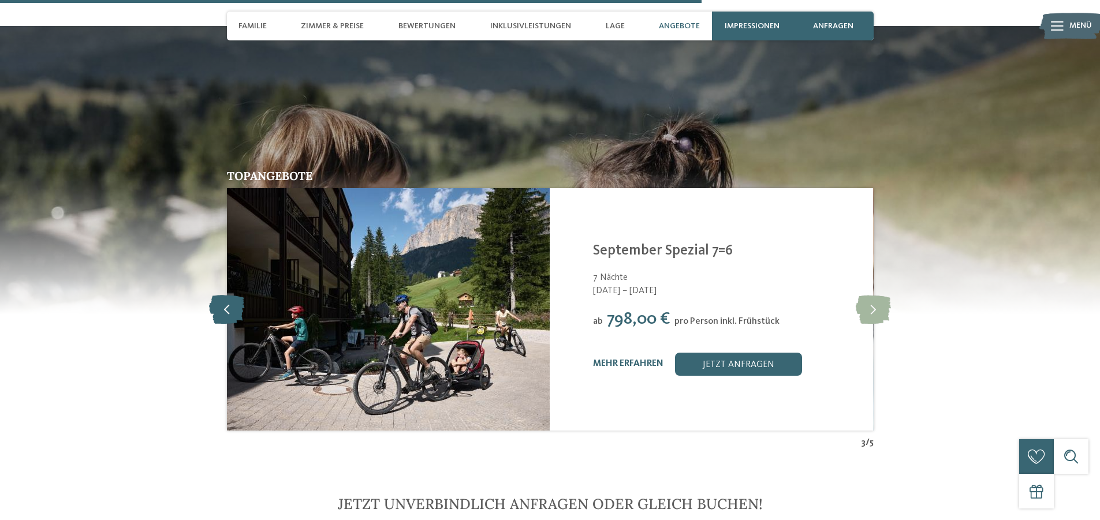
click at [224, 295] on icon at bounding box center [226, 309] width 35 height 29
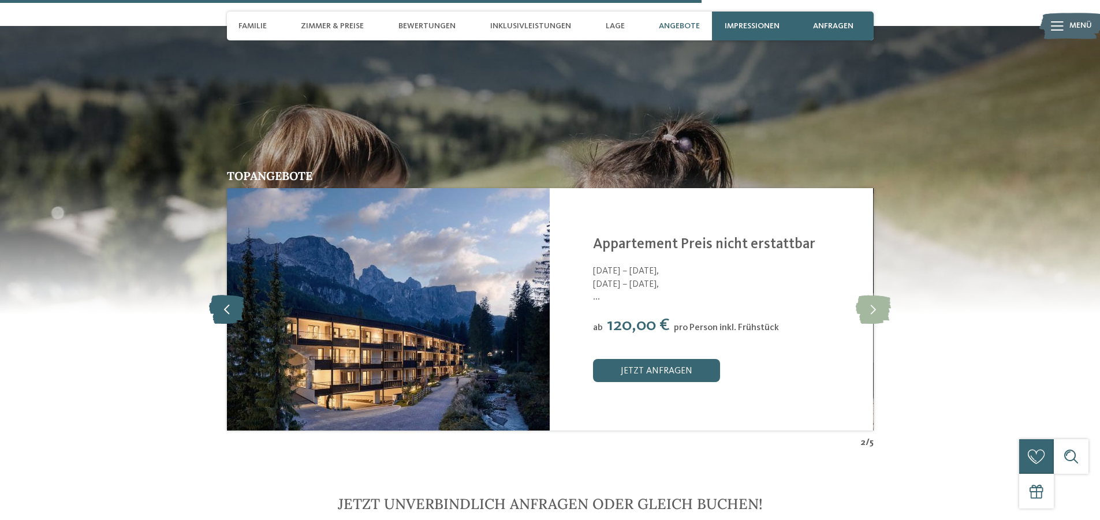
click at [224, 295] on icon at bounding box center [226, 309] width 35 height 29
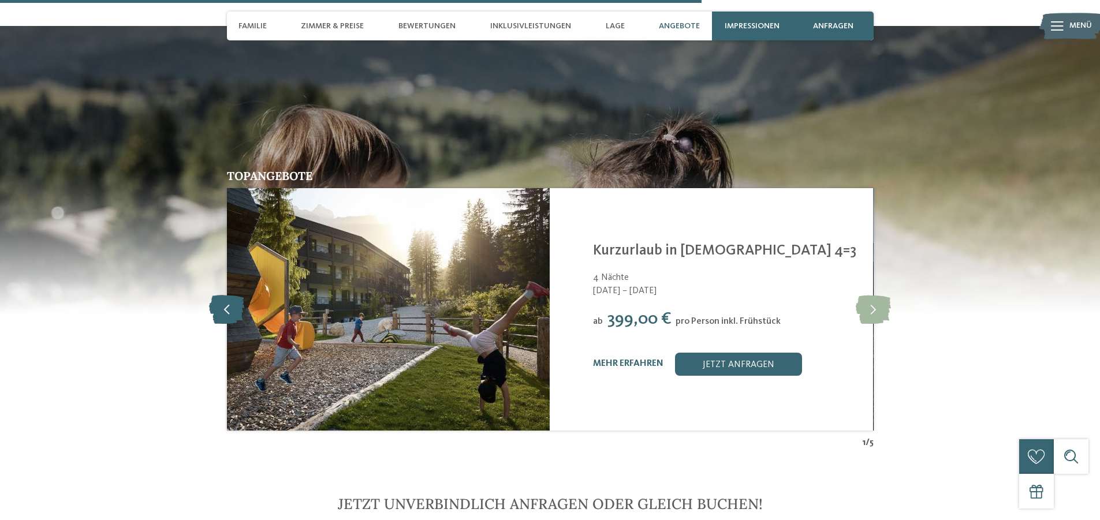
click at [224, 295] on icon at bounding box center [226, 309] width 35 height 29
